Goal: Task Accomplishment & Management: Use online tool/utility

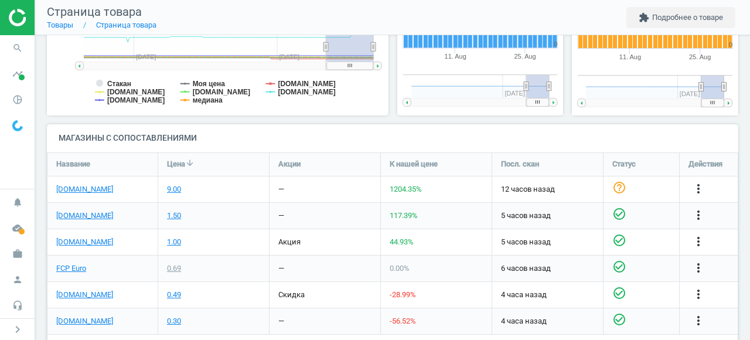
scroll to position [348, 0]
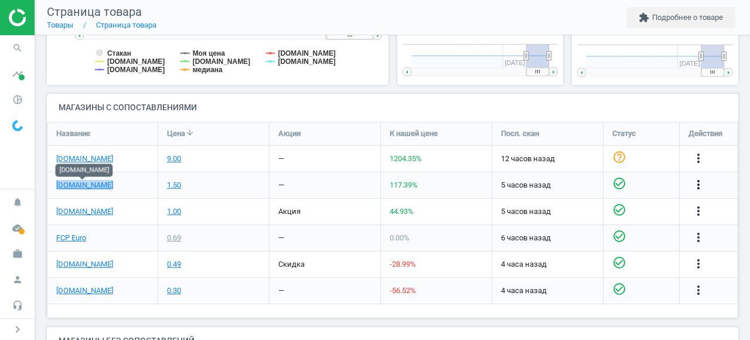
click at [694, 185] on icon "more_vert" at bounding box center [698, 184] width 14 height 14
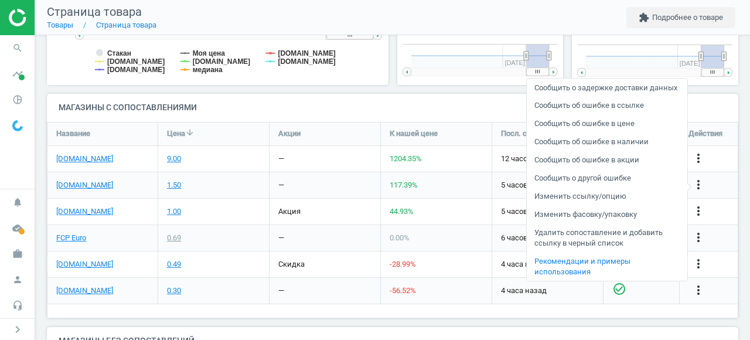
click at [574, 221] on link "Изменить фасовку/упаковку" at bounding box center [607, 215] width 161 height 18
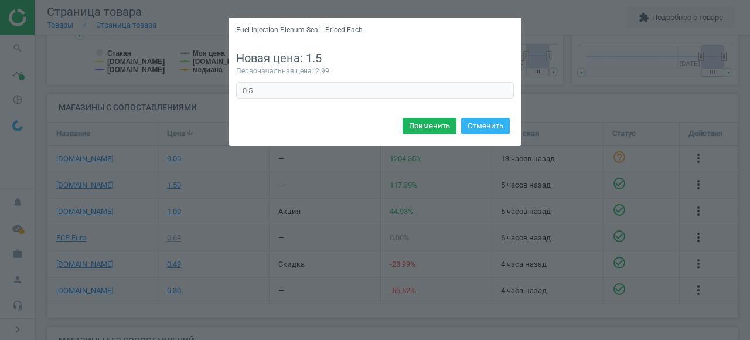
click at [544, 93] on div "Fuel Injection Plenum Seal - Priced Each Новая цена: 1.5 Первоначальная цена: 2…" at bounding box center [375, 170] width 750 height 340
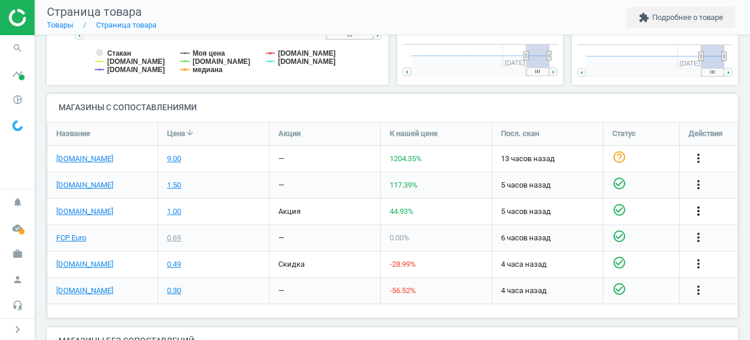
click at [697, 209] on icon "more_vert" at bounding box center [698, 211] width 14 height 14
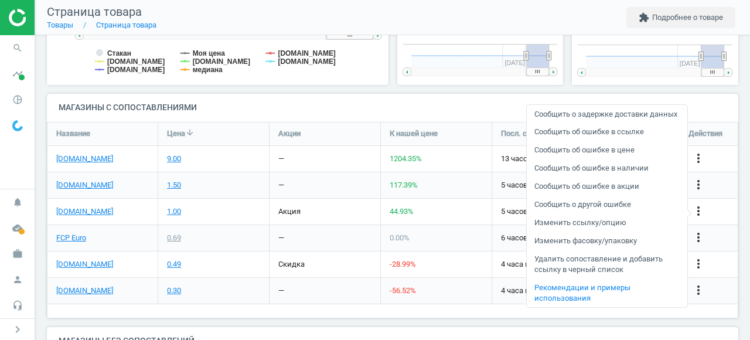
click at [591, 232] on link "Изменить ссылку/опцию" at bounding box center [607, 223] width 161 height 18
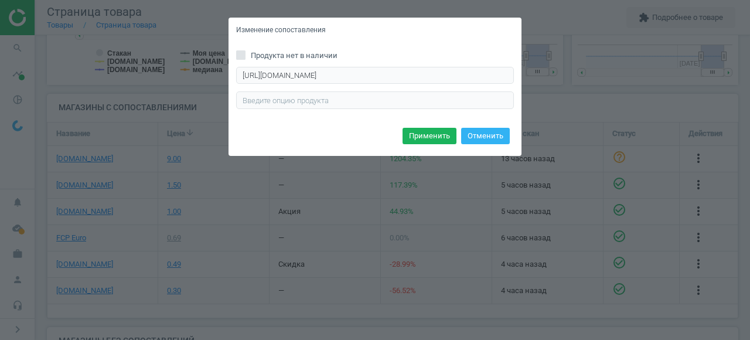
click at [586, 107] on div "Изменение сопоставления Продукта нет в наличии https://www.pelicanparts.com/Mor…" at bounding box center [375, 170] width 750 height 340
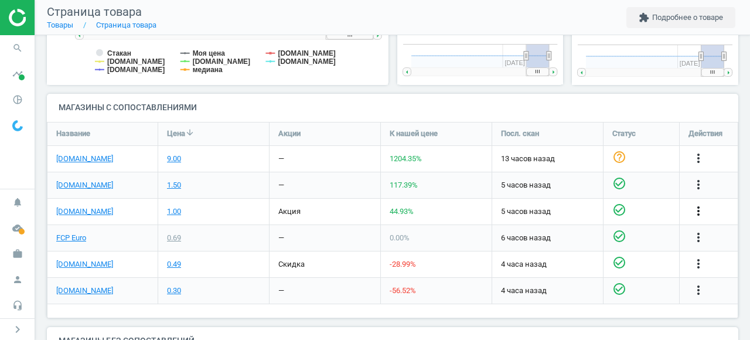
click at [699, 209] on icon "more_vert" at bounding box center [698, 211] width 14 height 14
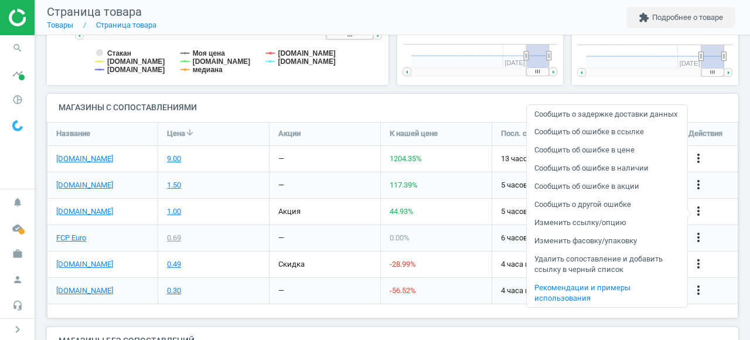
click at [194, 163] on div "9.00" at bounding box center [213, 159] width 111 height 26
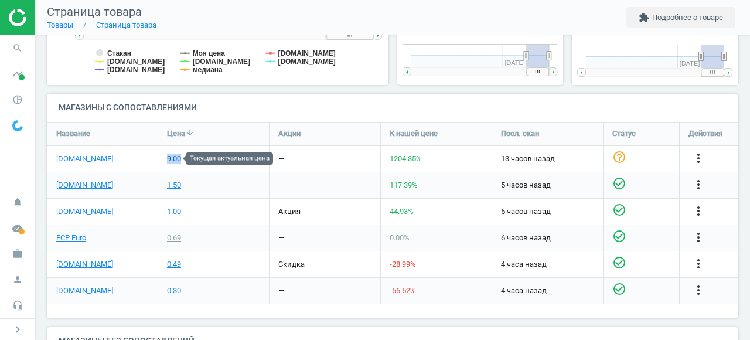
click at [172, 159] on div "9.00" at bounding box center [174, 158] width 14 height 11
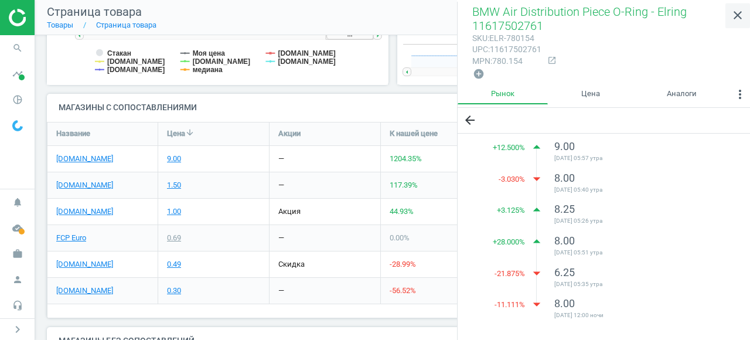
click at [740, 18] on icon "close" at bounding box center [737, 15] width 14 height 14
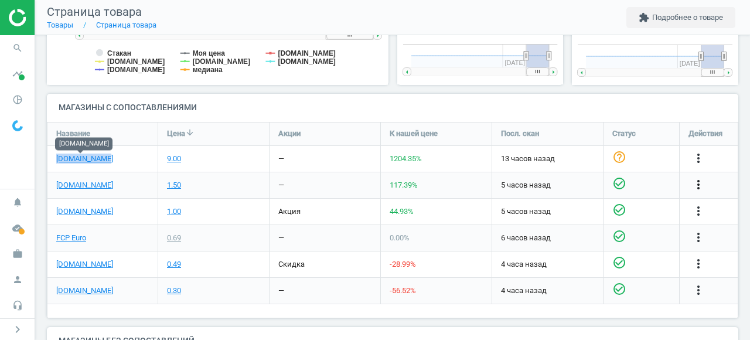
click at [695, 189] on icon "more_vert" at bounding box center [698, 184] width 14 height 14
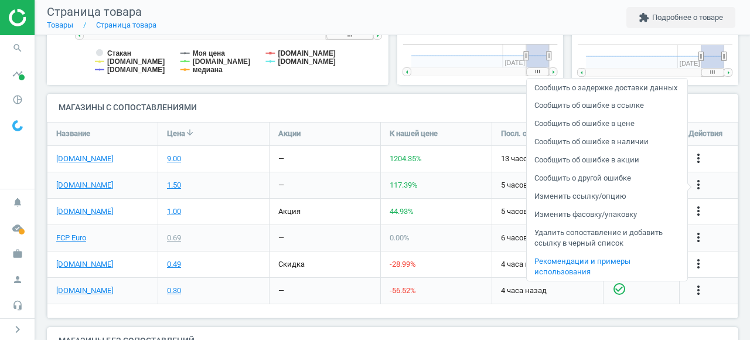
click at [590, 224] on link "Изменить фасовку/упаковку" at bounding box center [607, 215] width 161 height 18
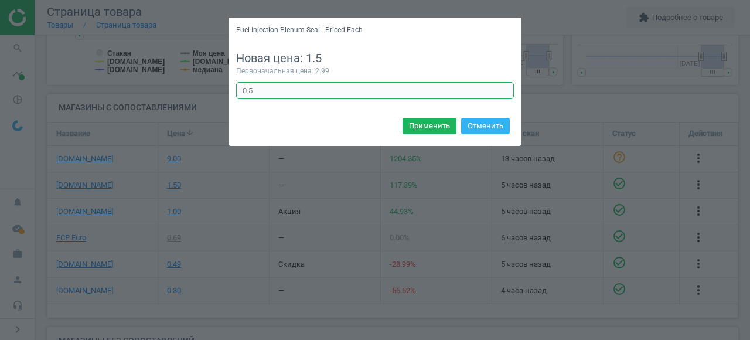
click at [278, 95] on input "0.5" at bounding box center [375, 91] width 278 height 18
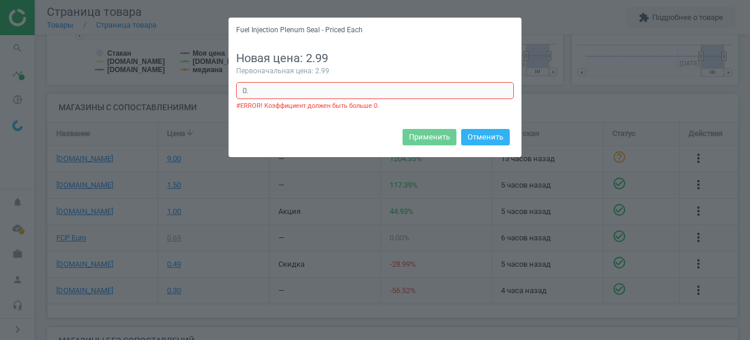
type input "0"
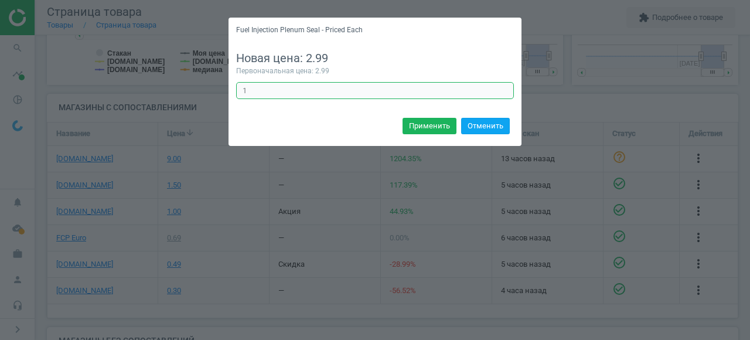
type input "1"
drag, startPoint x: 493, startPoint y: 127, endPoint x: 463, endPoint y: 143, distance: 34.1
click at [466, 143] on div "Применить Отменить" at bounding box center [374, 130] width 293 height 32
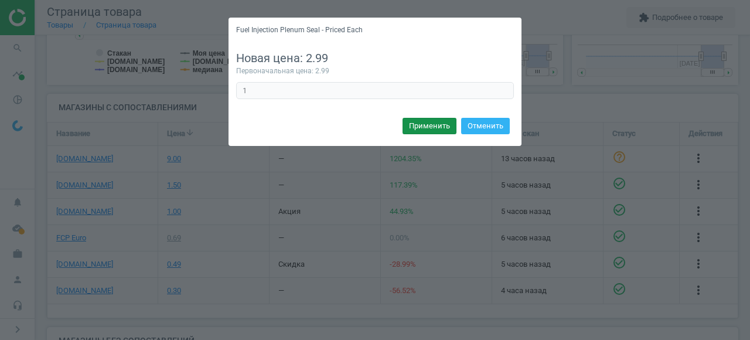
click at [440, 129] on button "Применить" at bounding box center [429, 126] width 54 height 16
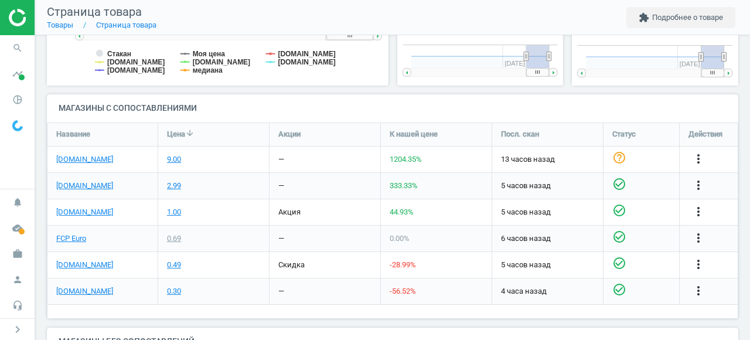
scroll to position [348, 0]
